Goal: Understand process/instructions

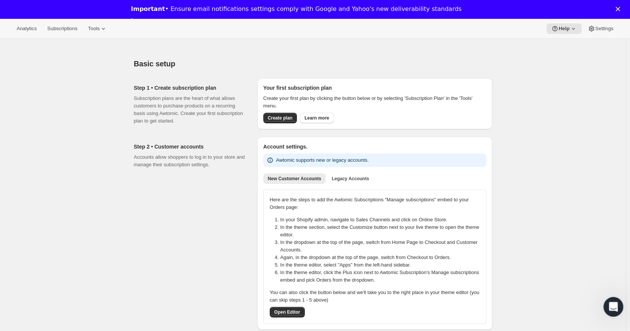
click at [621, 308] on div "Open Intercom Messenger" at bounding box center [612, 306] width 25 height 25
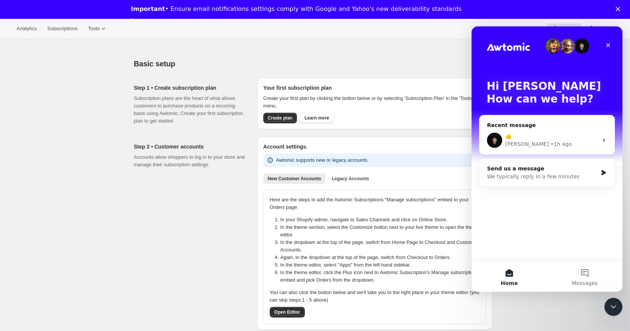
click at [186, 253] on div "Step 2 • Customer accounts Accounts allow shoppers to log in to your store and …" at bounding box center [192, 233] width 117 height 193
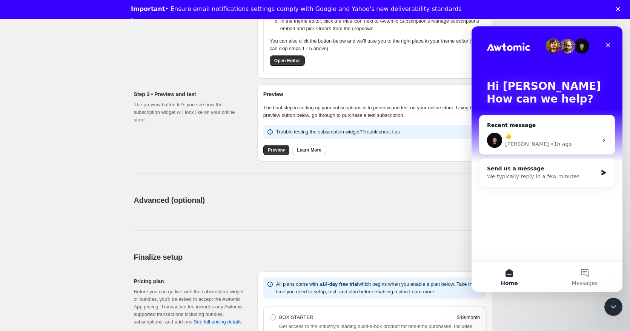
scroll to position [63, 0]
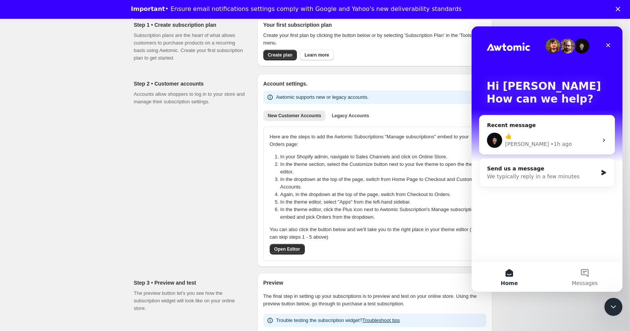
click at [186, 253] on div "Step 2 • Customer accounts Accounts allow shoppers to log in to your store and …" at bounding box center [192, 170] width 117 height 193
click at [616, 305] on icon "Close Intercom Messenger" at bounding box center [612, 306] width 9 height 9
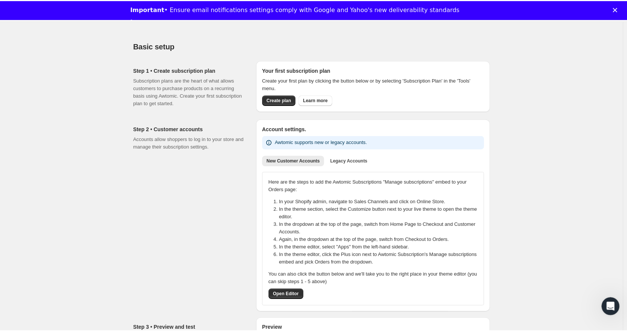
scroll to position [0, 0]
